Goal: Check status: Check status

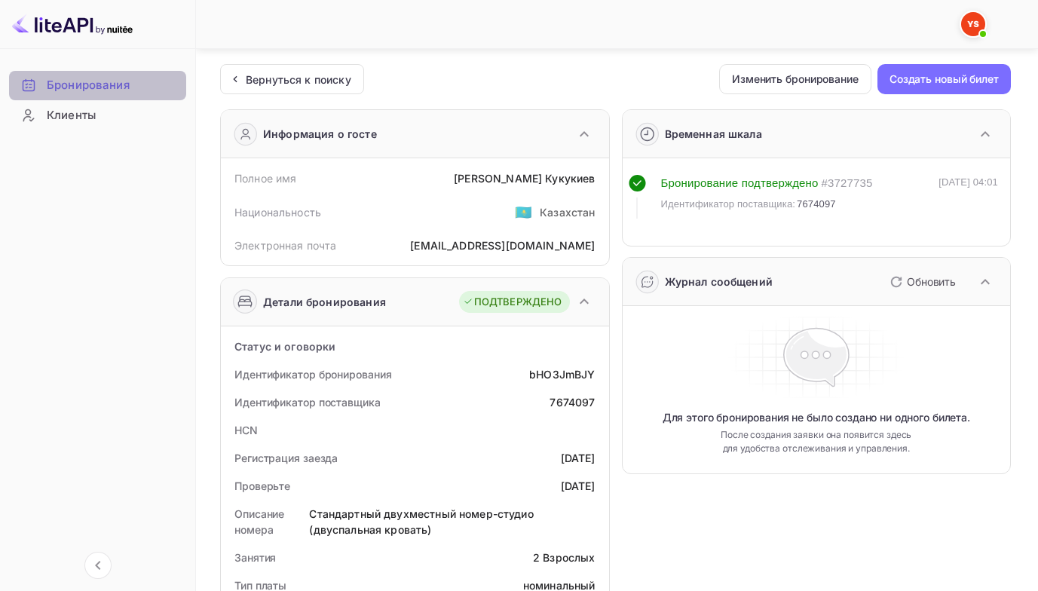
click at [97, 83] on ya-tr-span "Бронирования" at bounding box center [88, 85] width 83 height 17
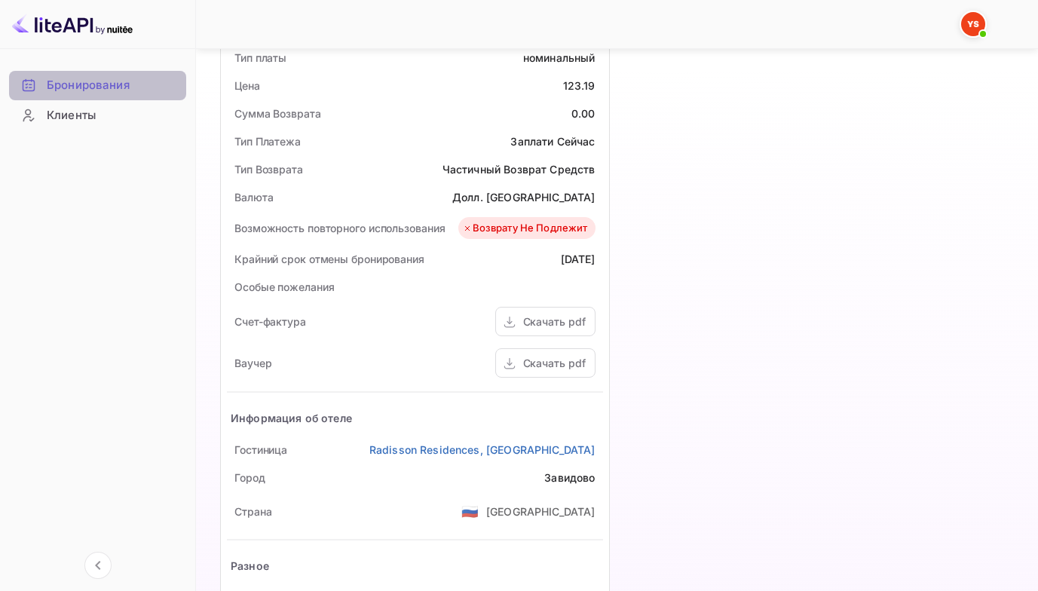
scroll to position [528, 0]
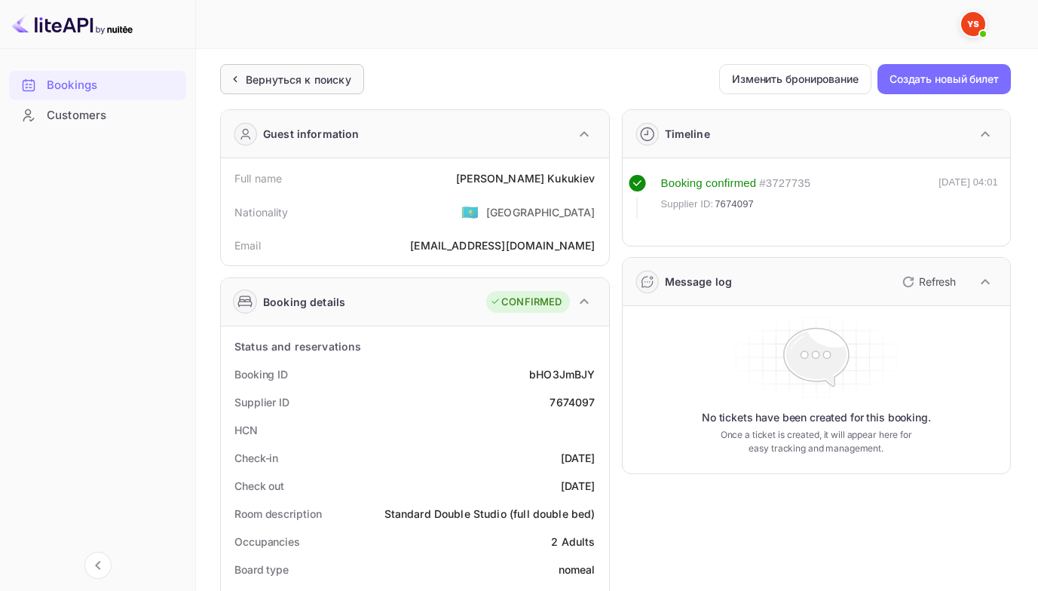
click at [252, 81] on ya-tr-span "Вернуться к поиску" at bounding box center [299, 79] width 106 height 13
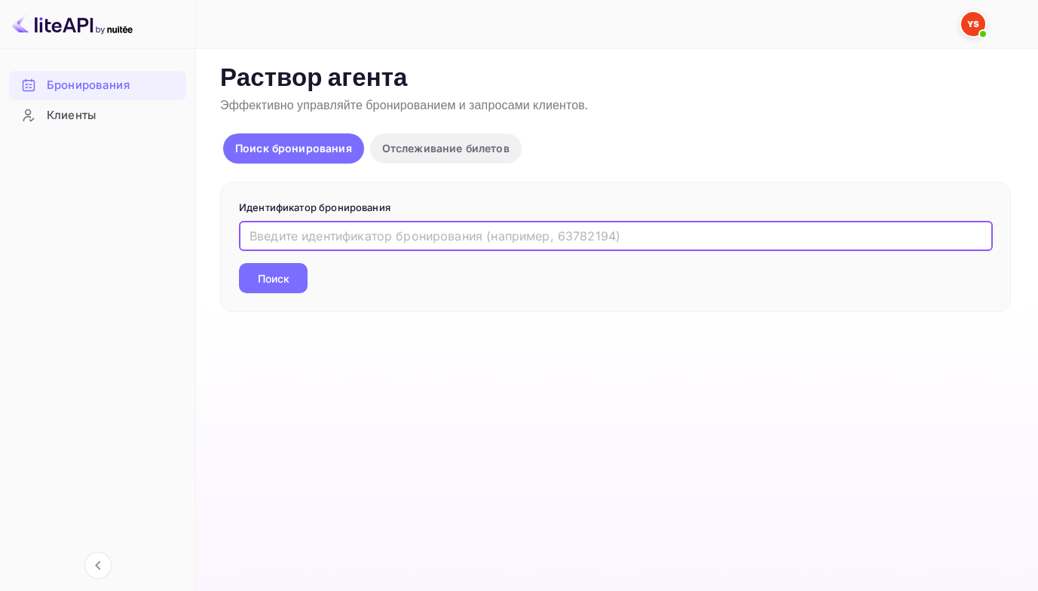
drag, startPoint x: 259, startPoint y: 244, endPoint x: 280, endPoint y: 236, distance: 21.7
click at [259, 244] on input "text" at bounding box center [616, 236] width 754 height 30
paste input "9507604"
click at [239, 263] on button "Поиск" at bounding box center [273, 278] width 69 height 30
type input "4"
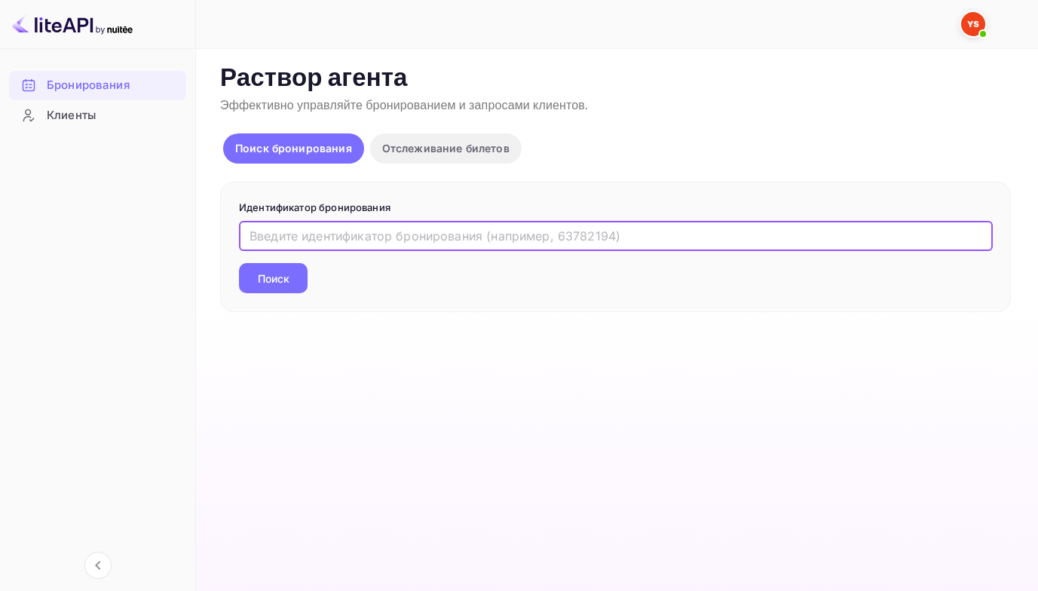
paste input "9507604"
type input "9507604"
click at [239, 263] on button "Поиск" at bounding box center [273, 278] width 69 height 30
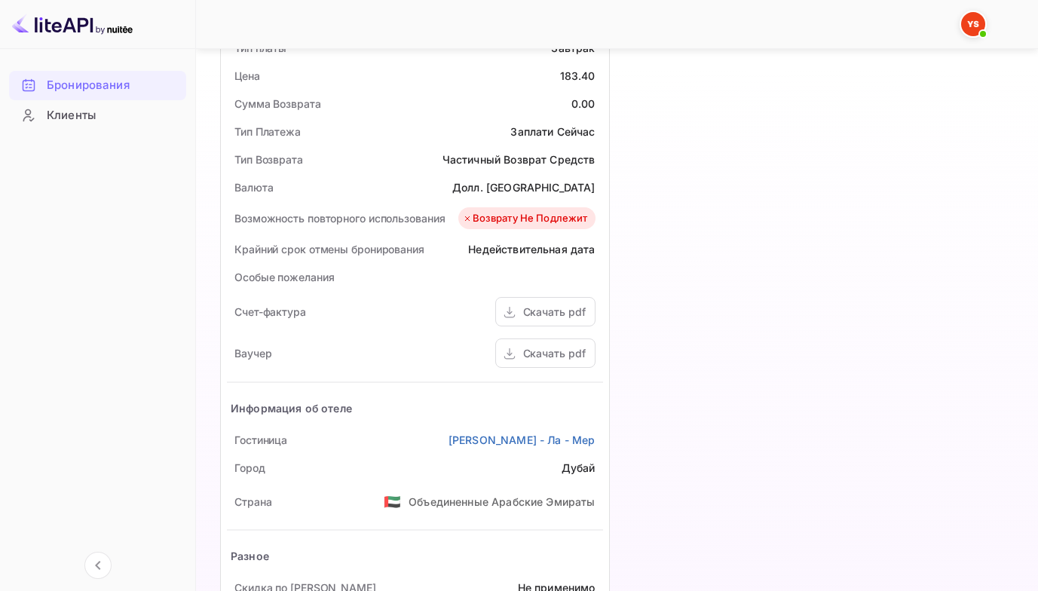
scroll to position [528, 0]
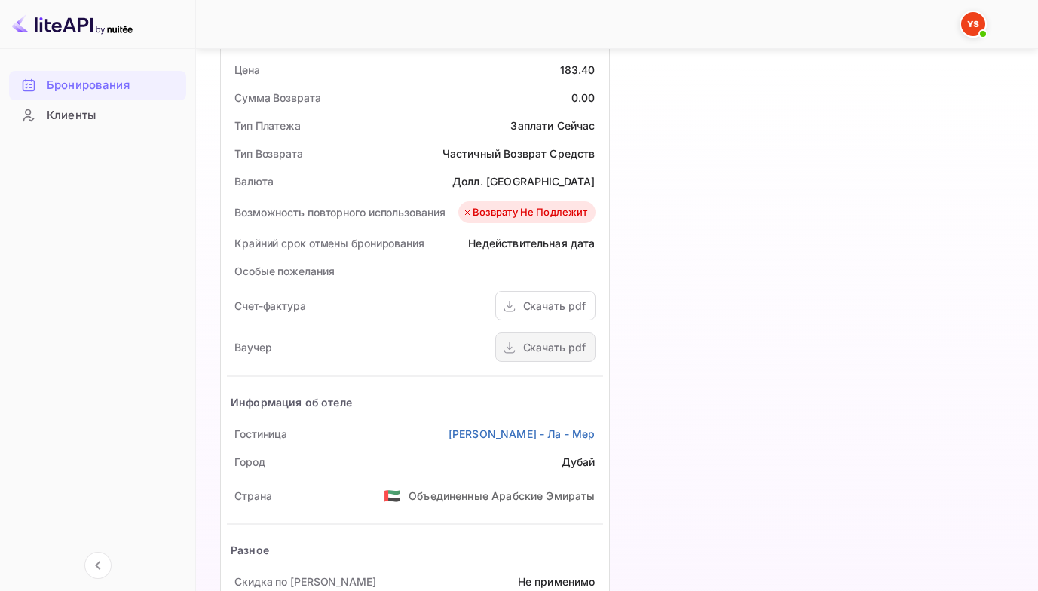
click at [544, 351] on ya-tr-span "Скачать pdf" at bounding box center [554, 347] width 63 height 13
